Goal: Task Accomplishment & Management: Use online tool/utility

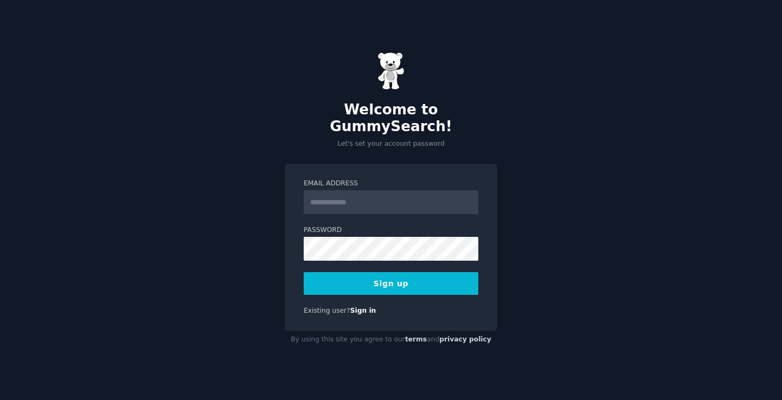
click at [406, 190] on input "Email Address" at bounding box center [391, 202] width 175 height 24
click at [381, 193] on input "**********" at bounding box center [391, 202] width 175 height 24
type input "**********"
click at [335, 292] on div "**********" at bounding box center [391, 248] width 213 height 168
click at [329, 285] on button "Sign up" at bounding box center [391, 283] width 175 height 23
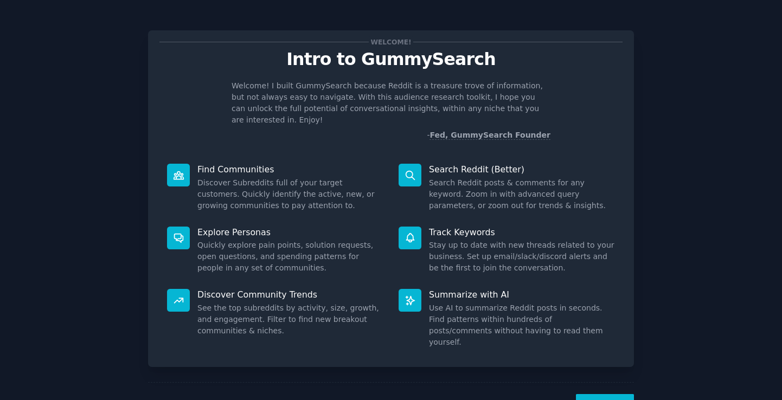
click at [606, 394] on button "Next" at bounding box center [605, 407] width 58 height 27
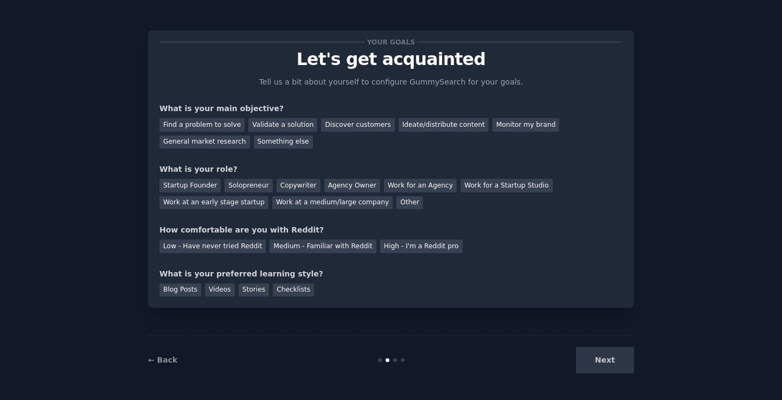
click at [597, 353] on div "Next" at bounding box center [553, 360] width 162 height 27
click at [227, 126] on div "Find a problem to solve" at bounding box center [201, 125] width 85 height 14
click at [215, 144] on div "General market research" at bounding box center [204, 143] width 91 height 14
click at [214, 126] on div "Find a problem to solve" at bounding box center [201, 125] width 85 height 14
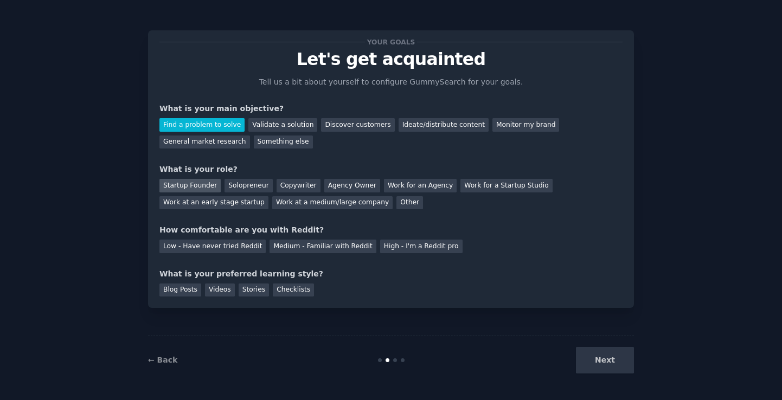
click at [188, 191] on div "Startup Founder" at bounding box center [189, 186] width 61 height 14
click at [321, 249] on div "Medium - Familiar with Reddit" at bounding box center [323, 247] width 106 height 14
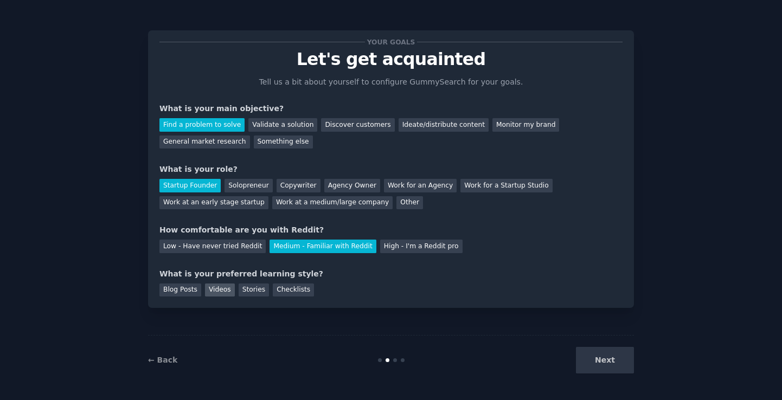
click at [221, 293] on div "Videos" at bounding box center [220, 291] width 30 height 14
click at [606, 363] on button "Next" at bounding box center [605, 360] width 58 height 27
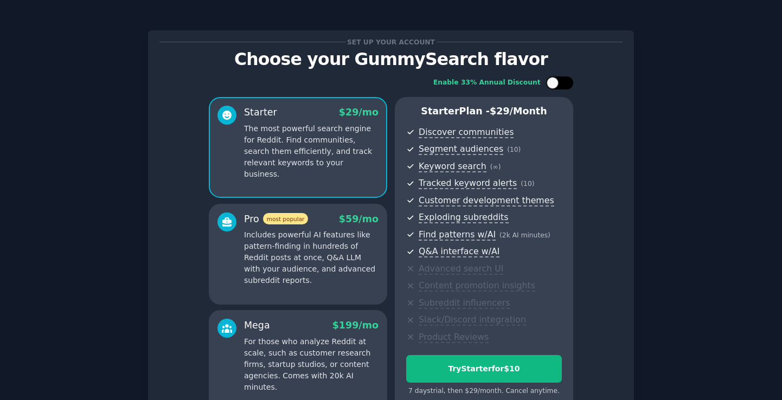
click at [560, 84] on div at bounding box center [559, 82] width 27 height 13
click at [561, 84] on div at bounding box center [567, 83] width 12 height 12
click at [560, 84] on div at bounding box center [559, 82] width 27 height 13
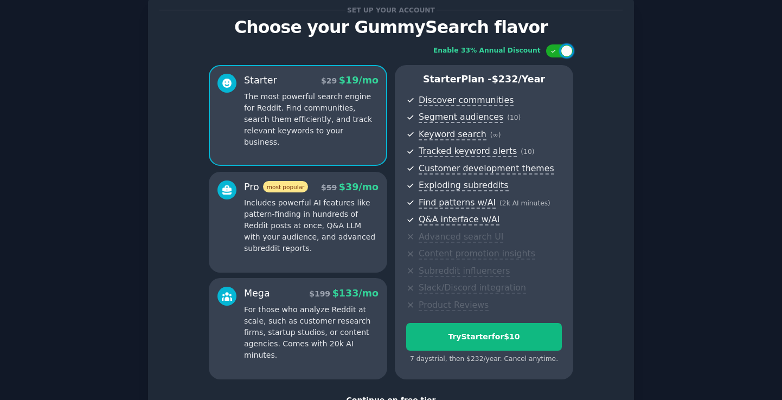
scroll to position [27, 0]
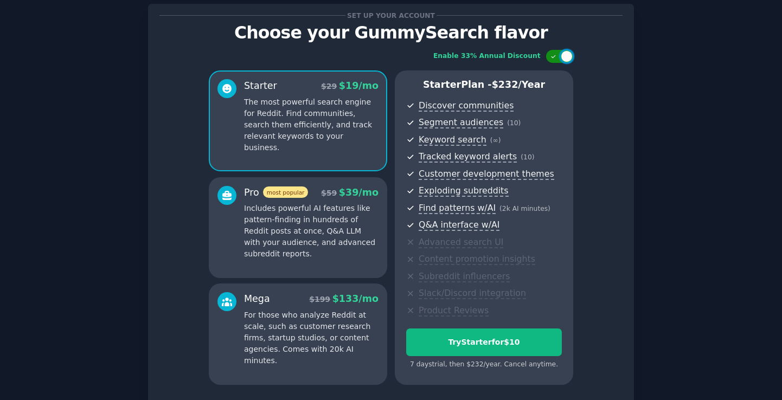
click at [561, 53] on div at bounding box center [567, 56] width 12 height 12
click at [562, 54] on div at bounding box center [564, 56] width 5 height 5
click at [561, 53] on div at bounding box center [567, 56] width 12 height 12
click at [562, 54] on div at bounding box center [564, 56] width 5 height 5
click at [561, 53] on div at bounding box center [567, 56] width 12 height 12
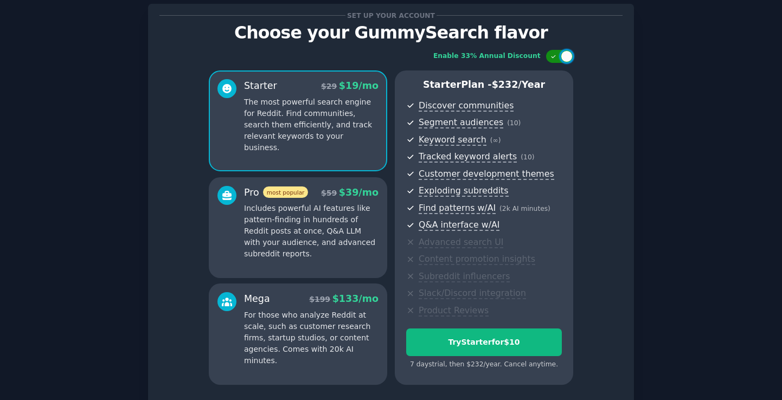
checkbox input "false"
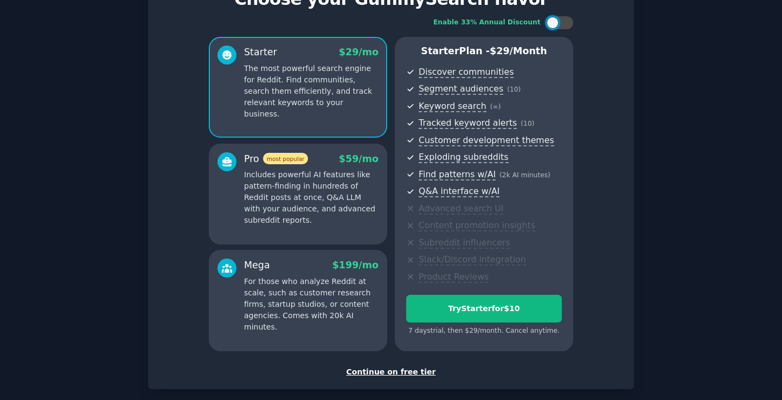
scroll to position [59, 0]
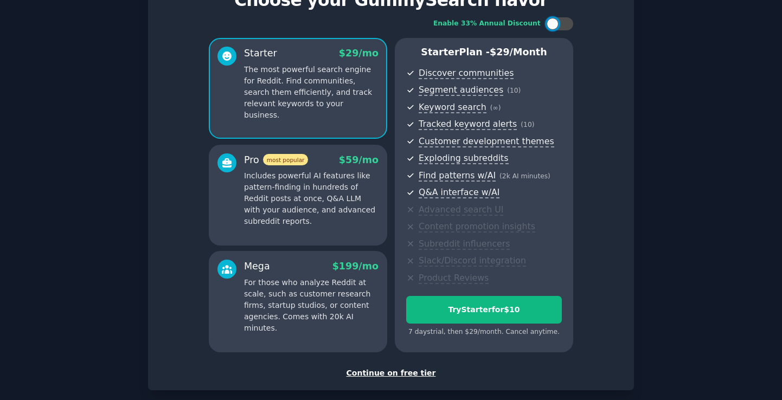
click at [367, 373] on div "Continue on free tier" at bounding box center [390, 373] width 463 height 11
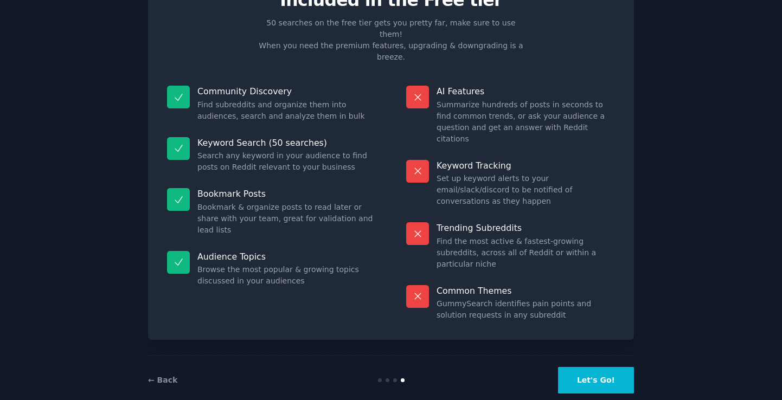
scroll to position [22, 0]
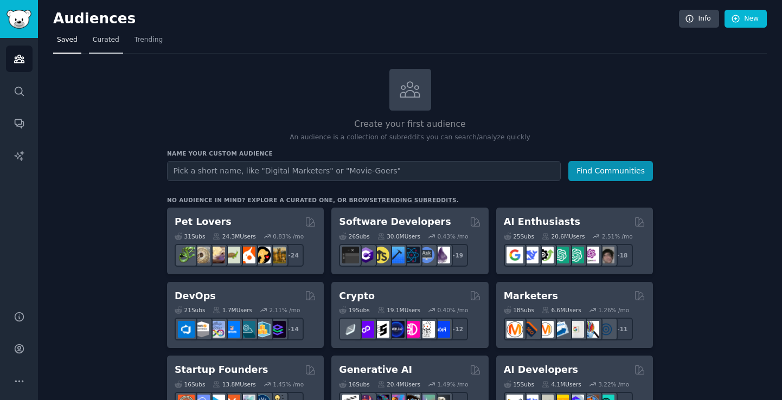
click at [98, 41] on span "Curated" at bounding box center [106, 40] width 27 height 10
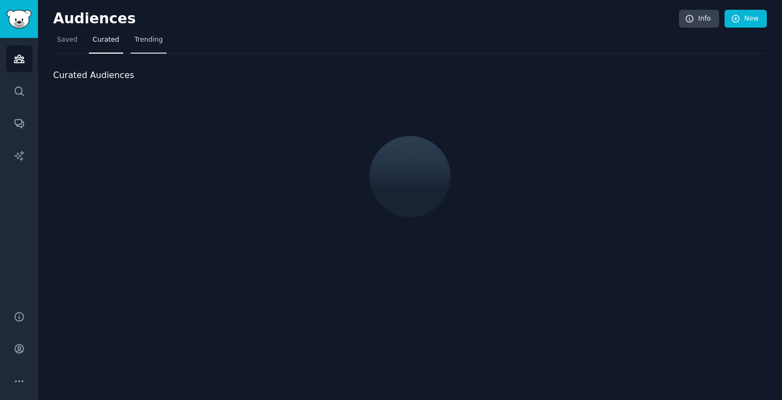
click at [151, 42] on span "Trending" at bounding box center [149, 40] width 28 height 10
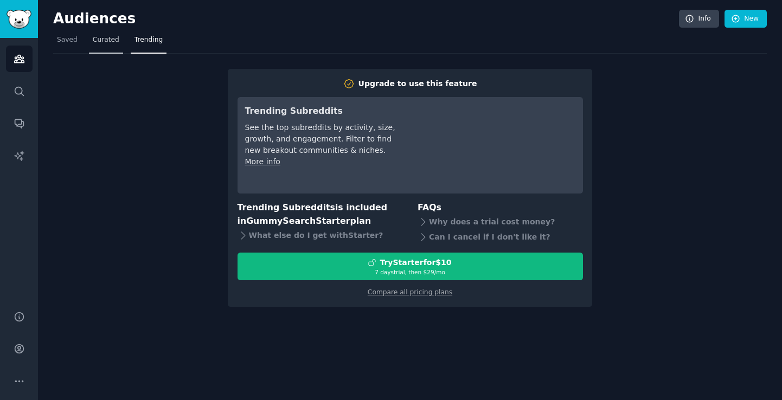
click at [104, 39] on span "Curated" at bounding box center [106, 40] width 27 height 10
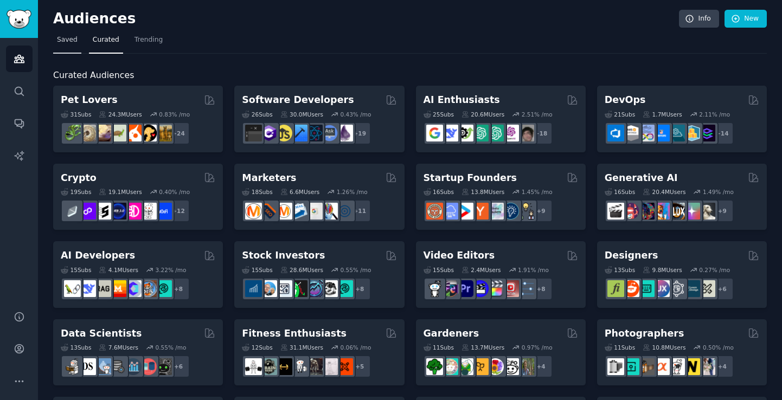
click at [67, 42] on span "Saved" at bounding box center [67, 40] width 21 height 10
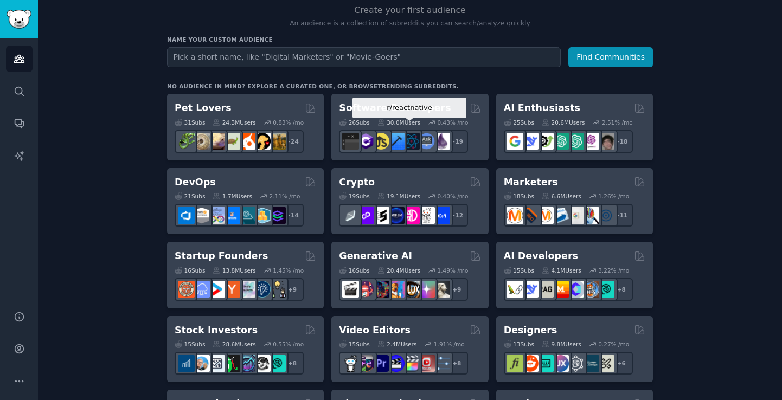
scroll to position [119, 0]
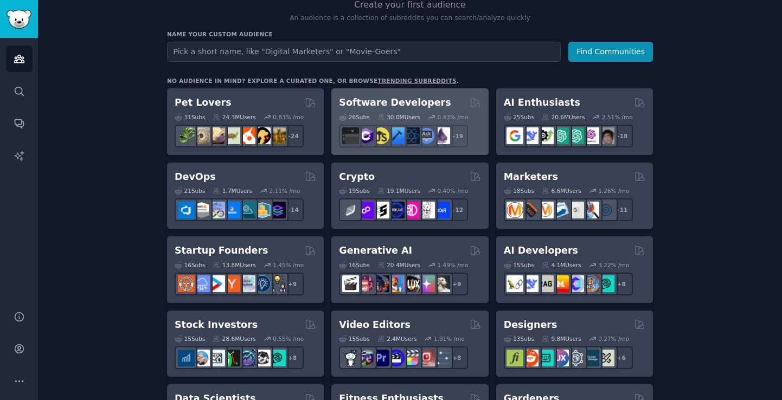
click at [408, 102] on h2 "Software Developers" at bounding box center [395, 103] width 112 height 14
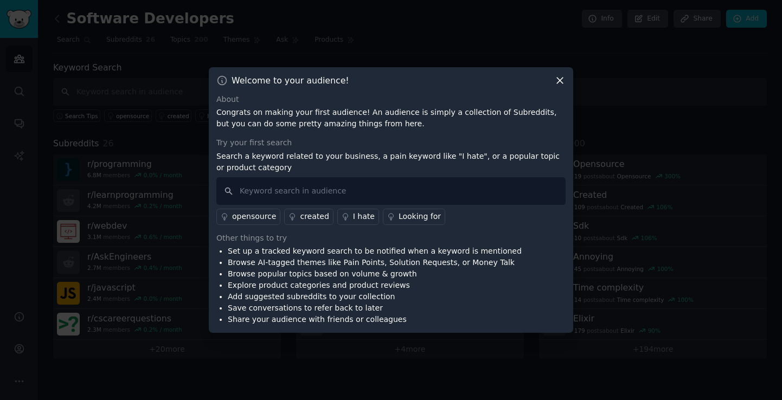
click at [406, 220] on div "Looking for" at bounding box center [420, 216] width 42 height 11
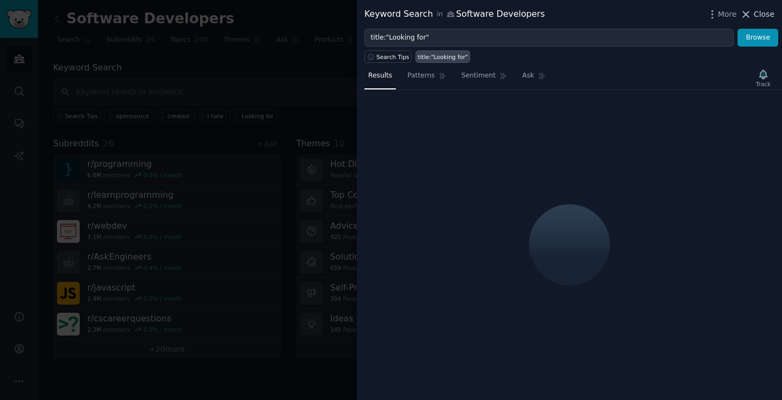
click at [769, 17] on span "Close" at bounding box center [764, 14] width 21 height 11
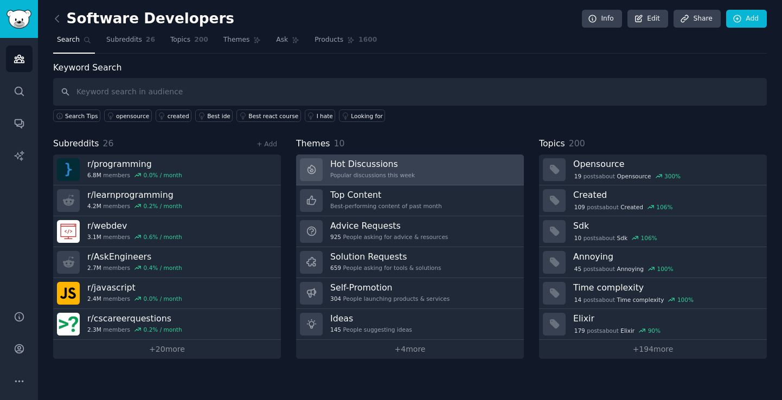
click at [462, 168] on link "Hot Discussions Popular discussions this week" at bounding box center [410, 170] width 228 height 31
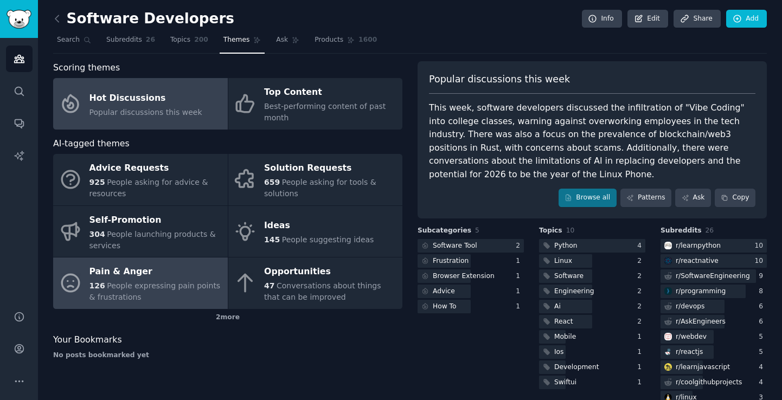
click at [179, 290] on div "126 People expressing pain points & frustrations" at bounding box center [155, 291] width 133 height 23
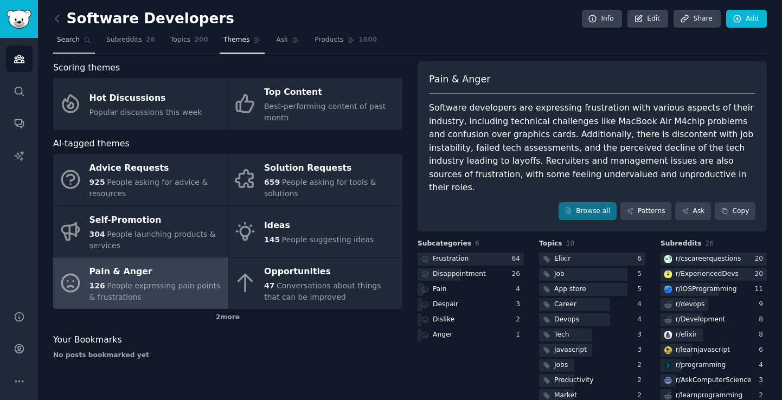
click at [69, 43] on span "Search" at bounding box center [68, 40] width 23 height 10
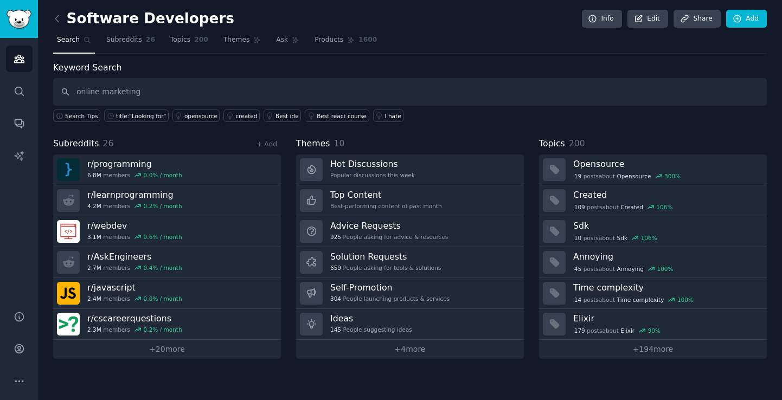
click at [150, 95] on input "online marketing" at bounding box center [410, 92] width 714 height 28
type input "funnel hacker"
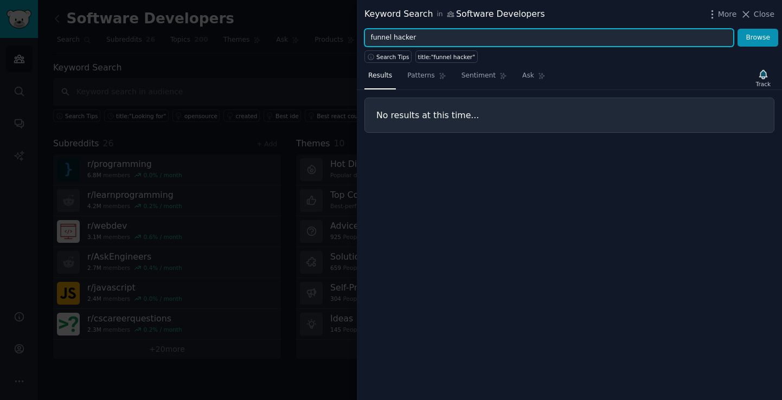
click at [392, 38] on input "funnel hacker" at bounding box center [548, 38] width 369 height 18
type input "funnelhacker"
click at [738, 29] on button "Browse" at bounding box center [758, 38] width 41 height 18
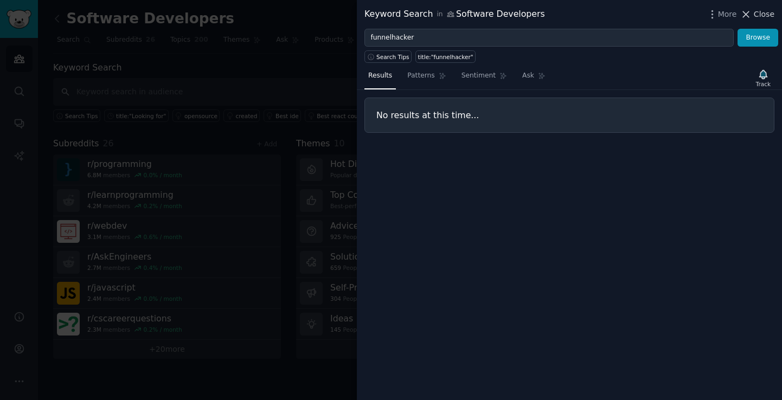
click at [743, 16] on icon at bounding box center [745, 14] width 11 height 11
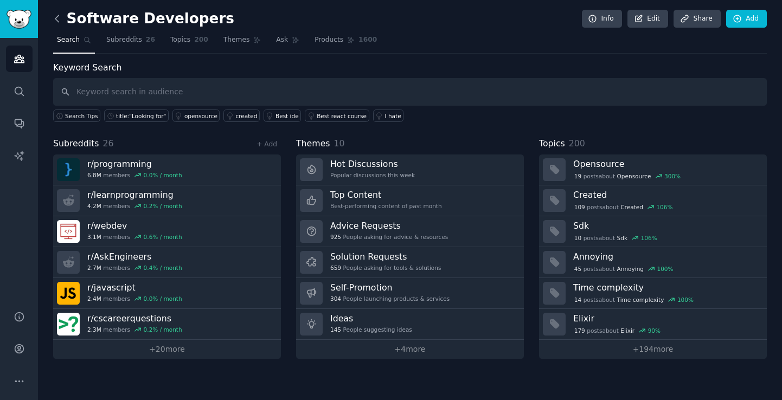
click at [60, 23] on icon at bounding box center [57, 18] width 11 height 11
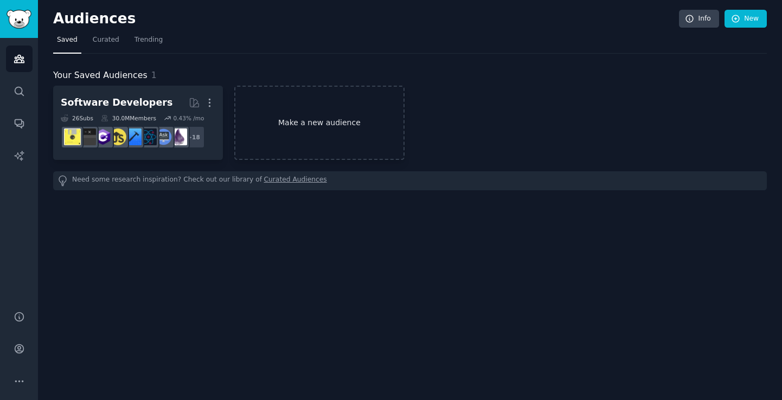
click at [276, 111] on link "Make a new audience" at bounding box center [319, 123] width 170 height 74
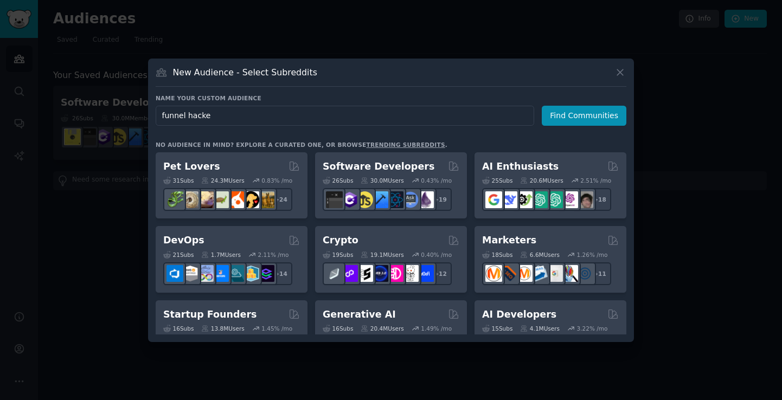
type input "funnel hacker"
click at [580, 120] on button "Find Communities" at bounding box center [584, 116] width 85 height 20
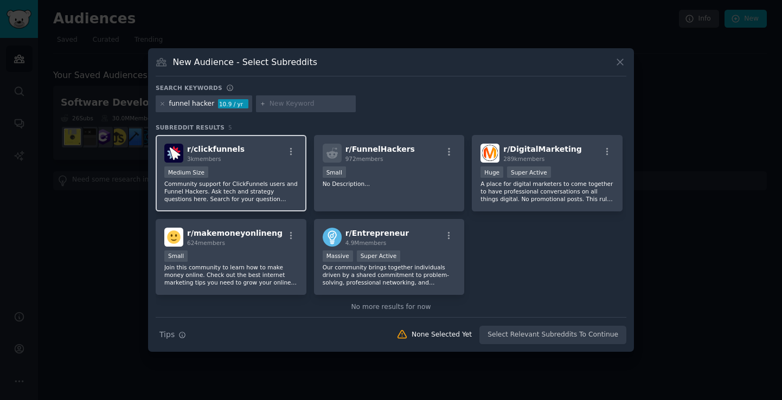
click at [273, 179] on div "Medium Size" at bounding box center [230, 174] width 133 height 14
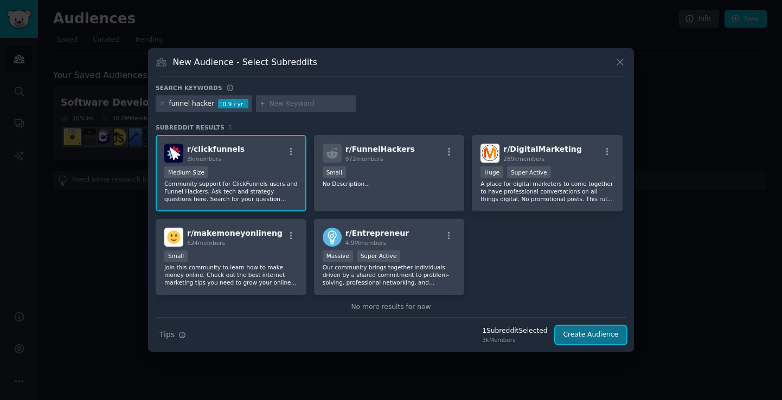
click at [593, 339] on button "Create Audience" at bounding box center [591, 335] width 72 height 18
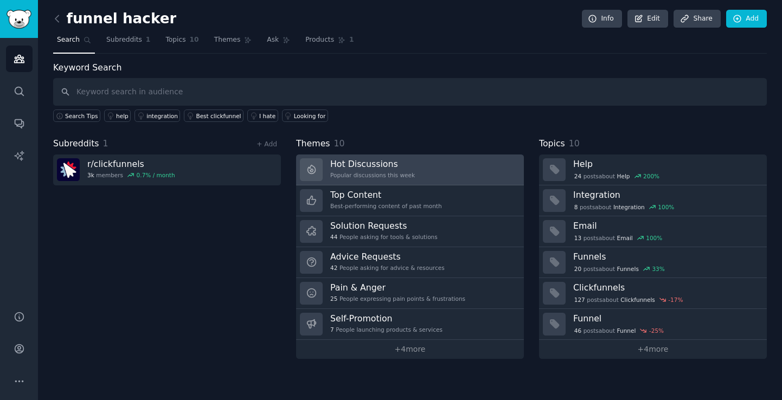
click at [444, 168] on link "Hot Discussions Popular discussions this week" at bounding box center [410, 170] width 228 height 31
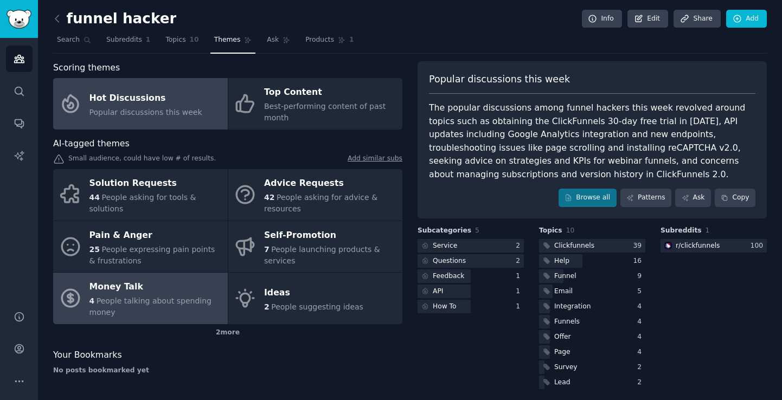
click at [187, 299] on span "People talking about spending money" at bounding box center [150, 307] width 122 height 20
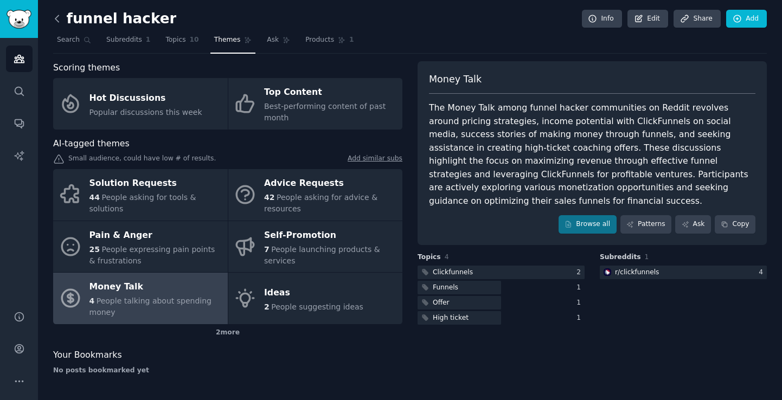
click at [60, 22] on icon at bounding box center [57, 18] width 11 height 11
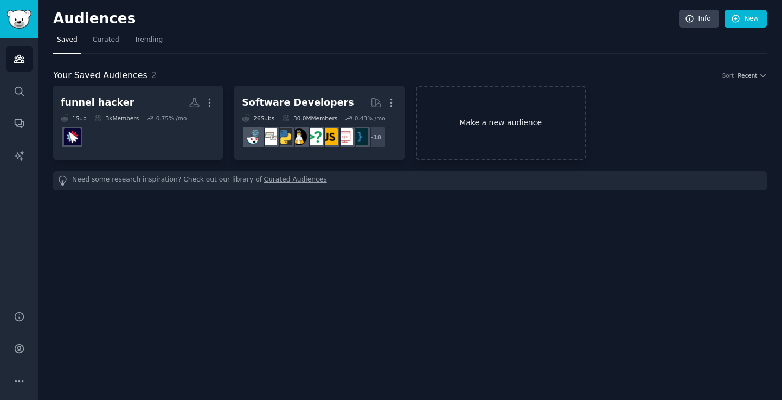
click at [482, 152] on link "Make a new audience" at bounding box center [501, 123] width 170 height 74
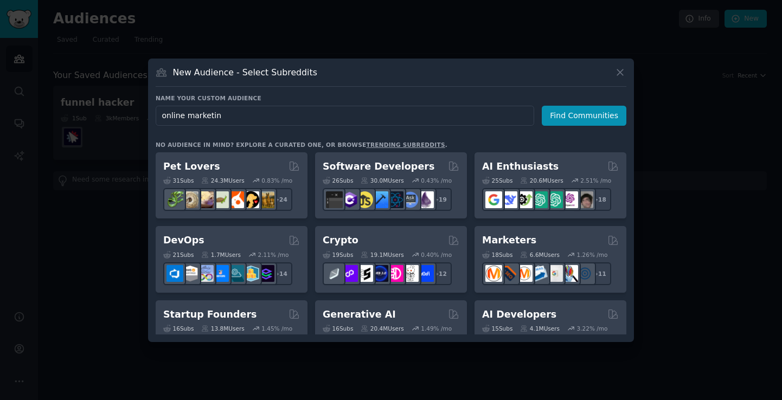
type input "online marketing"
click at [607, 116] on button "Find Communities" at bounding box center [584, 116] width 85 height 20
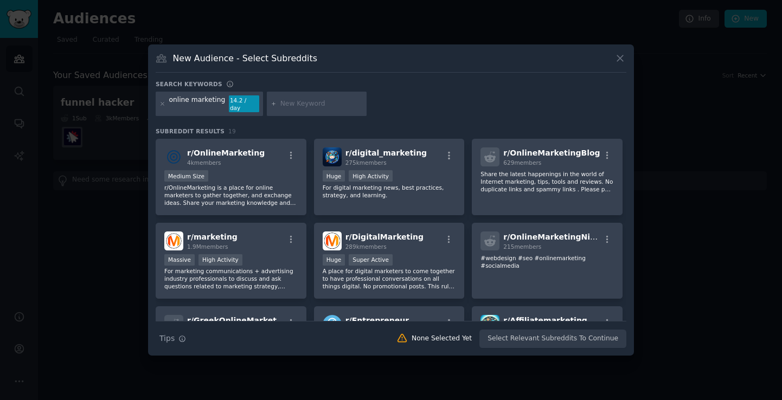
click at [469, 100] on div "online marketing 14.2 / day" at bounding box center [391, 106] width 471 height 29
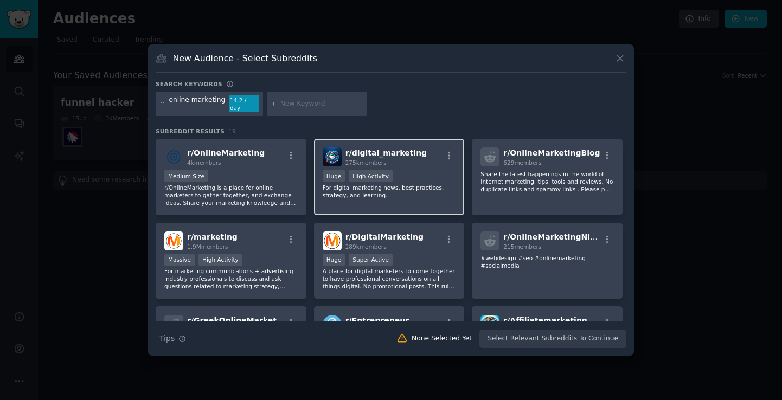
click at [411, 159] on div "275k members" at bounding box center [385, 163] width 81 height 8
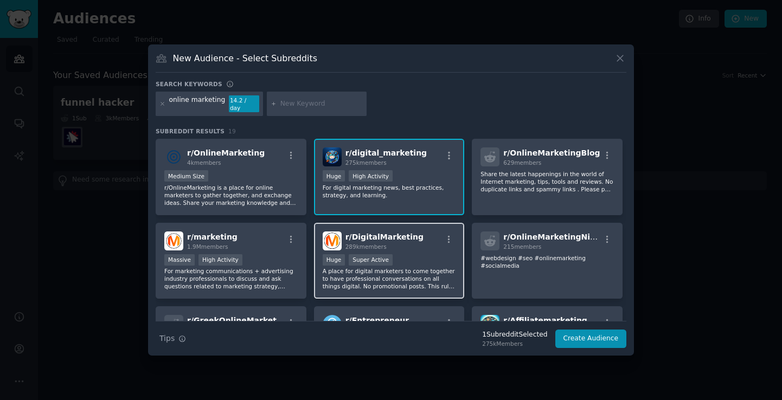
click at [447, 249] on div "r/ DigitalMarketing 289k members Huge Super Active A place for digital marketer…" at bounding box center [389, 261] width 151 height 76
click at [446, 254] on div "Huge Super Active" at bounding box center [389, 261] width 133 height 14
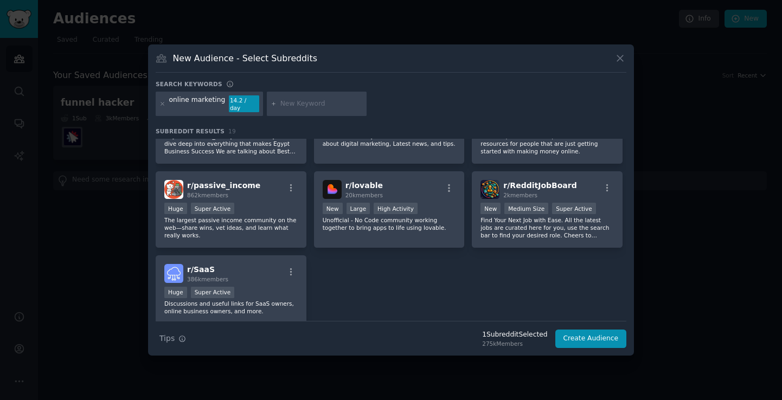
scroll to position [383, 0]
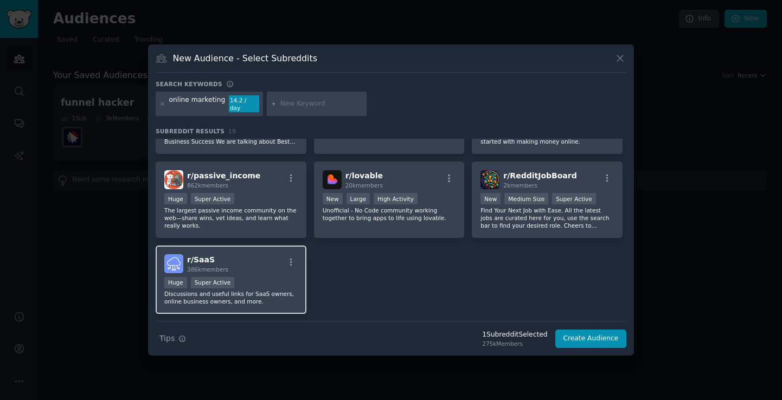
click at [268, 281] on div "Huge Super Active" at bounding box center [230, 284] width 133 height 14
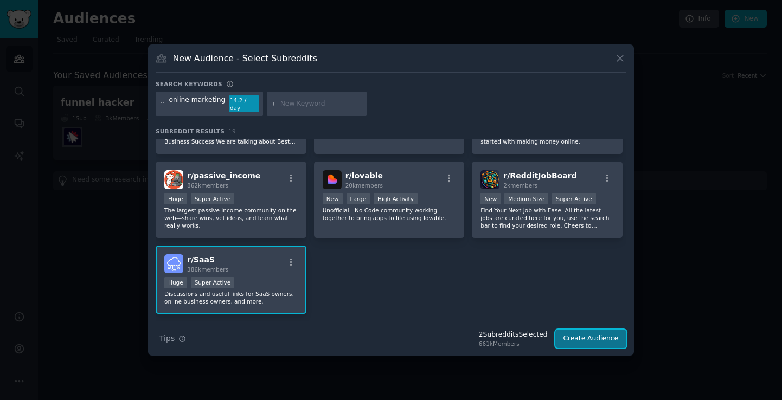
click at [587, 336] on button "Create Audience" at bounding box center [591, 339] width 72 height 18
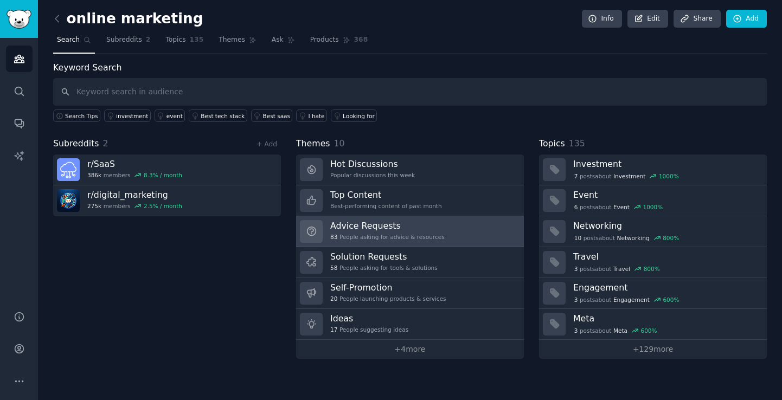
click at [415, 229] on h3 "Advice Requests" at bounding box center [387, 225] width 114 height 11
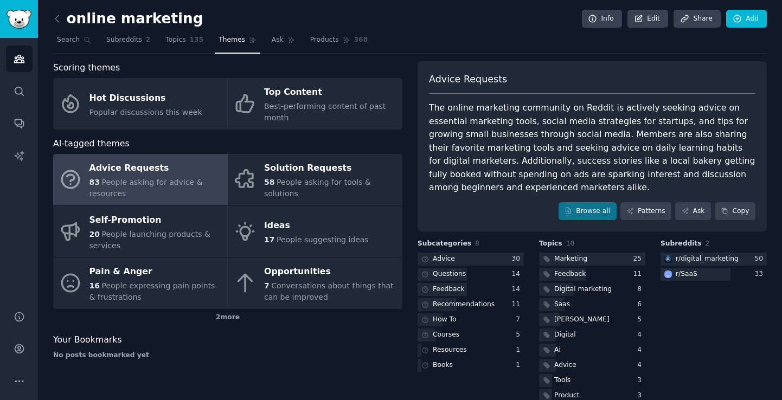
scroll to position [6, 0]
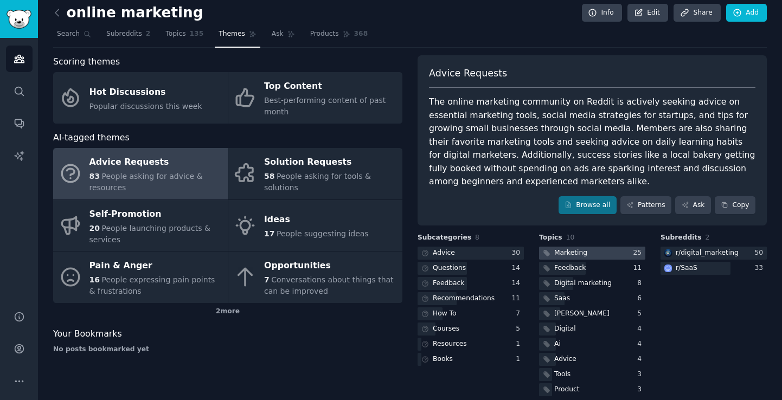
click at [577, 248] on div "Marketing" at bounding box center [570, 253] width 33 height 10
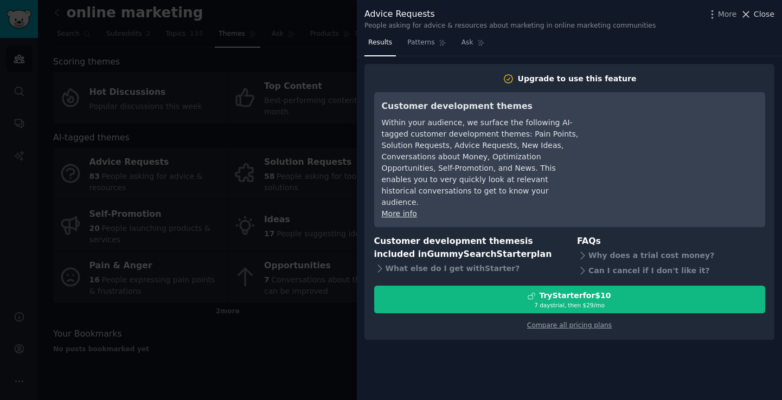
click at [763, 17] on span "Close" at bounding box center [764, 14] width 21 height 11
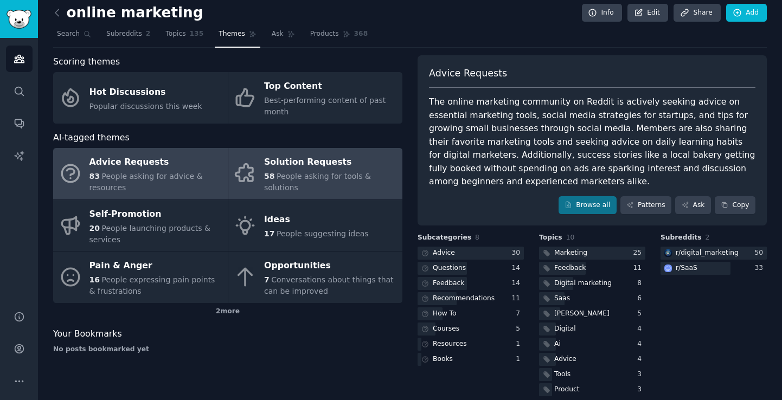
click at [368, 177] on div "58 People asking for tools & solutions" at bounding box center [330, 182] width 133 height 23
